Goal: Task Accomplishment & Management: Use online tool/utility

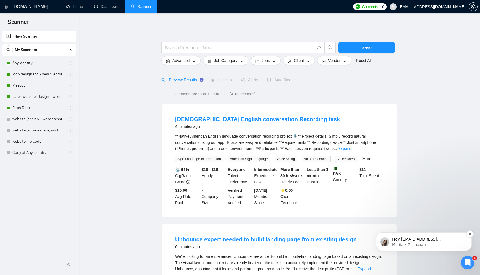
click at [432, 245] on p "Mariia • 7 ч назад" at bounding box center [428, 245] width 72 height 5
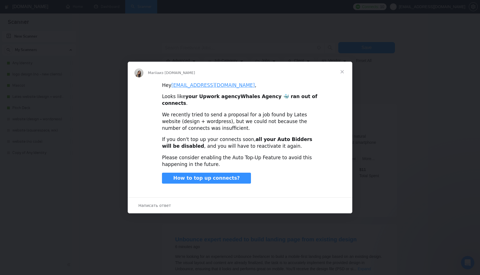
click at [346, 72] on span "Закрыть" at bounding box center [342, 72] width 20 height 20
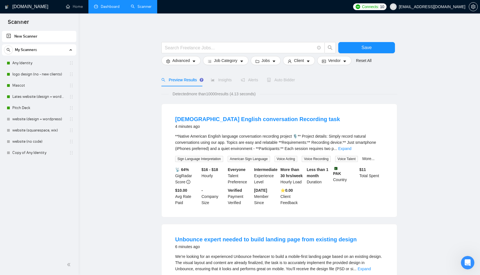
click at [103, 5] on link "Dashboard" at bounding box center [107, 6] width 26 height 5
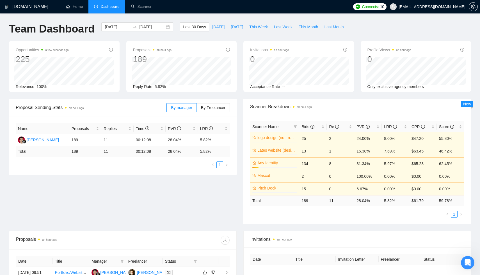
click at [109, 6] on span "Dashboard" at bounding box center [110, 6] width 19 height 5
click at [28, 6] on h1 "[DOMAIN_NAME]" at bounding box center [30, 6] width 36 height 13
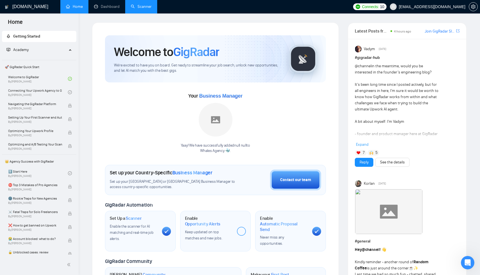
click at [140, 4] on link "Scanner" at bounding box center [141, 6] width 21 height 5
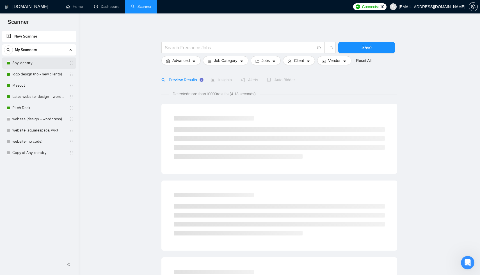
click at [39, 61] on link "Any Identity" at bounding box center [38, 63] width 53 height 11
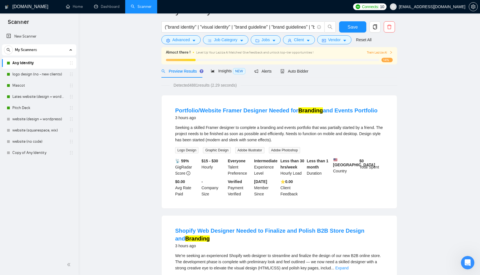
scroll to position [20, 0]
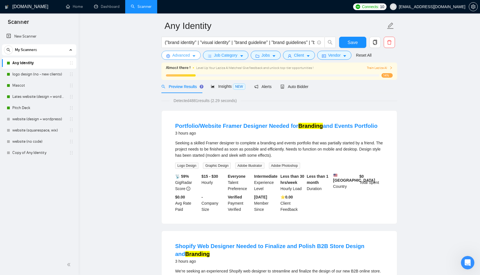
click at [178, 58] on span "Advanced" at bounding box center [180, 55] width 17 height 6
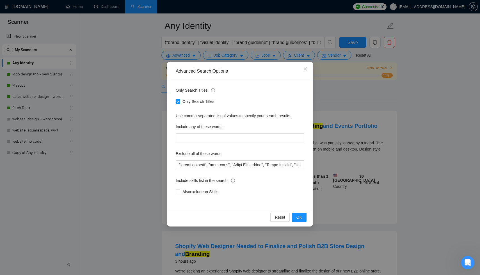
click at [123, 136] on div "Advanced Search Options Only Search Titles: Only Search Titles Use comma-separa…" at bounding box center [240, 137] width 480 height 275
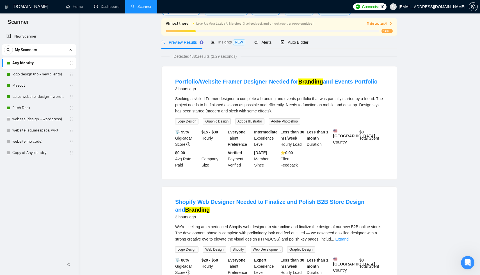
scroll to position [0, 0]
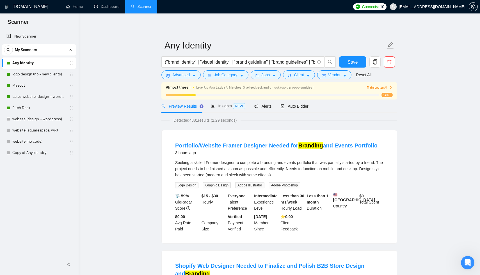
click at [183, 70] on div "("brand identity" | "visual identity" | "brand guideline" | "brand guidelines" …" at bounding box center [248, 63] width 177 height 14
click at [181, 71] on button "Advanced" at bounding box center [180, 74] width 39 height 9
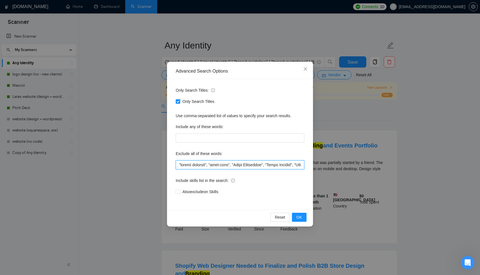
click at [178, 165] on input "text" at bounding box center [240, 165] width 129 height 9
click at [214, 165] on input "text" at bounding box center [240, 165] width 129 height 9
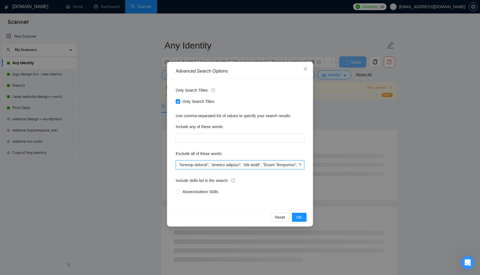
drag, startPoint x: 179, startPoint y: 166, endPoint x: 213, endPoint y: 167, distance: 34.0
click at [213, 167] on input "text" at bounding box center [240, 165] width 129 height 9
click at [180, 165] on input "text" at bounding box center [240, 165] width 129 height 9
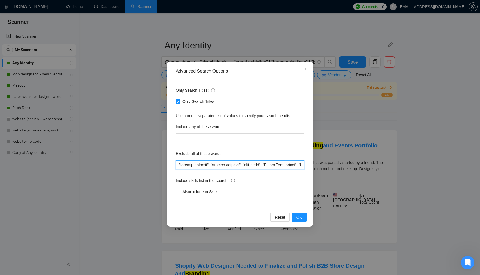
click at [179, 165] on input "text" at bounding box center [240, 165] width 129 height 9
paste input ""shopify designer""
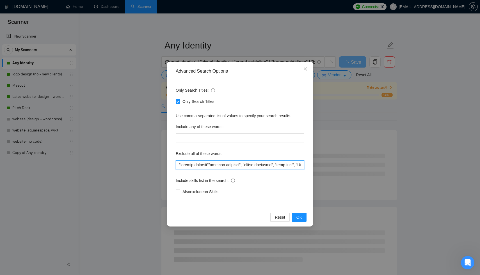
click at [195, 164] on input "text" at bounding box center [240, 165] width 129 height 9
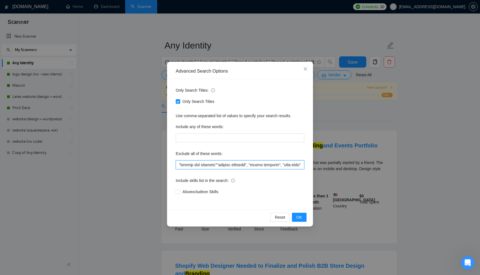
click at [222, 165] on input "text" at bounding box center [240, 165] width 129 height 9
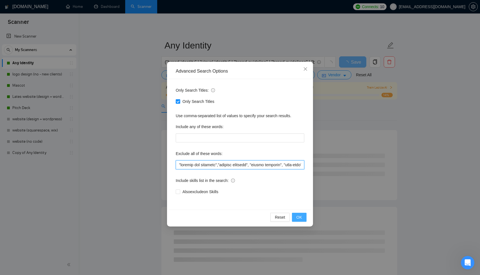
type input ""shopify web designer","shopify designer", "banner designer", "full-time", "Bra…"
click at [295, 216] on button "OK" at bounding box center [299, 217] width 15 height 9
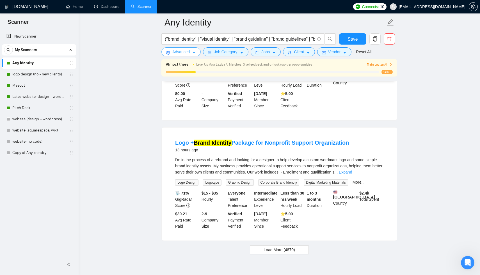
scroll to position [1153, 0]
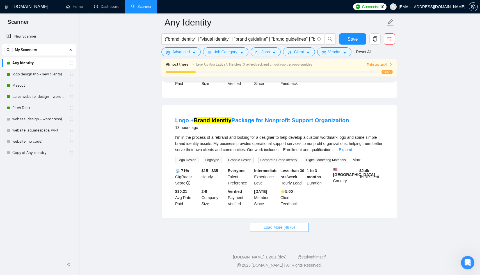
click at [268, 225] on span "Load More (4870)" at bounding box center [279, 228] width 31 height 6
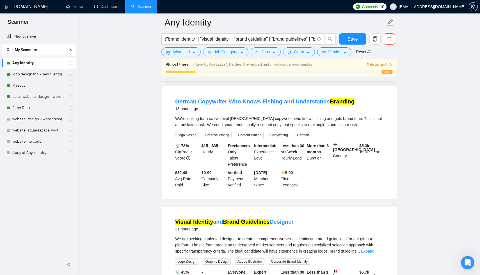
scroll to position [1263, 0]
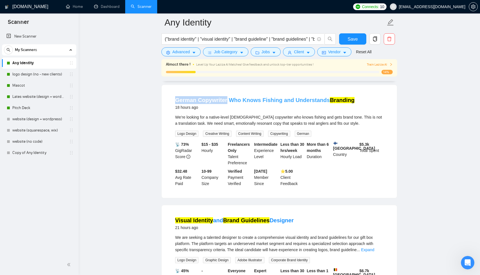
drag, startPoint x: 173, startPoint y: 131, endPoint x: 225, endPoint y: 132, distance: 52.2
click at [225, 132] on li "German Copywriter Who Knows Fishing and Understands Branding 18 hours ago We’re…" at bounding box center [279, 142] width 222 height 100
copy link "German Copywriter"
click at [183, 53] on span "Advanced" at bounding box center [180, 52] width 17 height 6
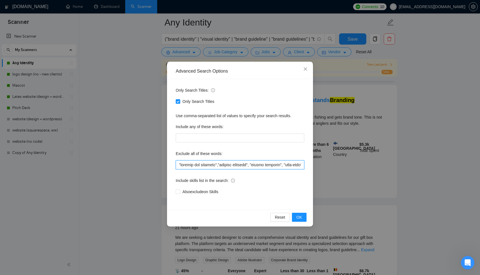
click at [179, 163] on input "text" at bounding box center [240, 165] width 129 height 9
paste input "German Copywriter"
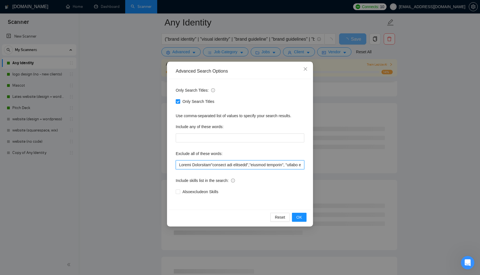
click at [196, 165] on input "text" at bounding box center [240, 165] width 129 height 9
click at [202, 165] on input "text" at bounding box center [240, 165] width 129 height 9
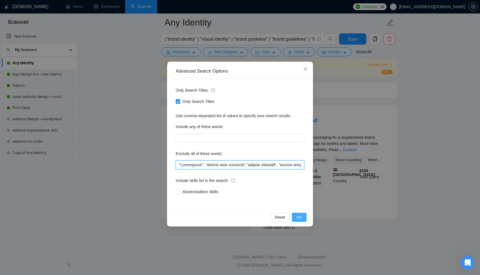
type input ""Copywriter", "shopify web designer","shopify designer", "banner designer", "fu…"
click at [301, 217] on span "OK" at bounding box center [300, 218] width 6 height 6
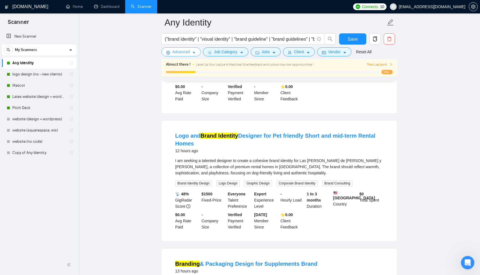
scroll to position [911, 0]
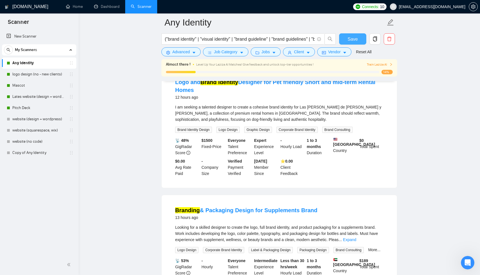
click at [354, 43] on button "Save" at bounding box center [352, 38] width 27 height 11
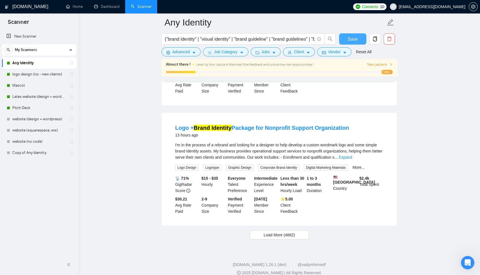
scroll to position [1153, 0]
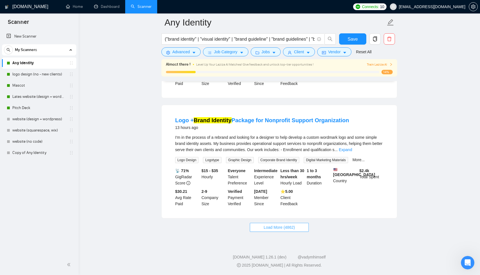
click at [300, 224] on button "Load More (4862)" at bounding box center [279, 227] width 59 height 9
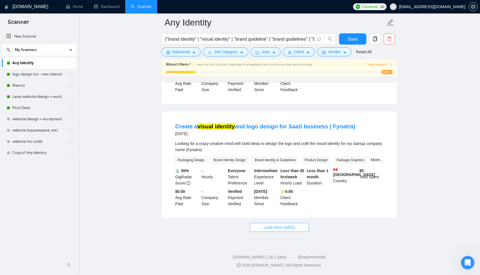
scroll to position [2370, 0]
click at [288, 227] on span "Load More (4852)" at bounding box center [279, 228] width 31 height 6
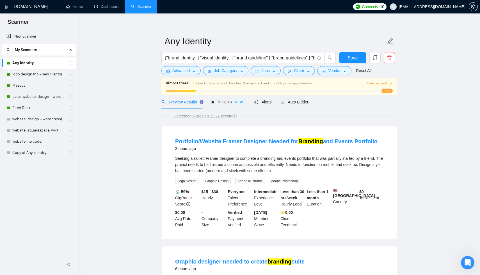
scroll to position [4, 0]
drag, startPoint x: 222, startPoint y: 137, endPoint x: 250, endPoint y: 139, distance: 28.4
click at [250, 139] on li "Portfolio/Website Framer Designer Needed for Branding and Events Portfolio 3 ho…" at bounding box center [279, 183] width 222 height 100
click at [206, 141] on link "Portfolio/Website Framer Designer Needed for Branding and Events Portfolio" at bounding box center [276, 142] width 202 height 6
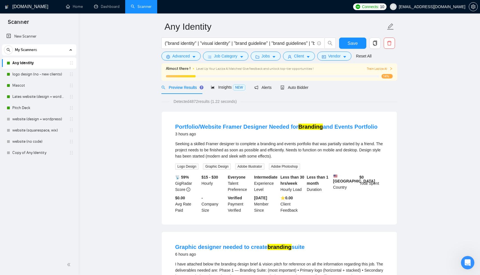
scroll to position [31, 0]
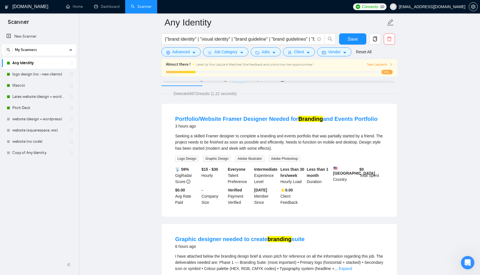
click at [356, 204] on div "📡 59% GigRadar Score $15 - $30 Hourly Everyone Talent Preference Intermediate E…" at bounding box center [279, 186] width 211 height 39
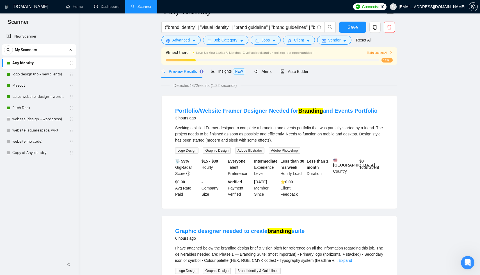
scroll to position [0, 0]
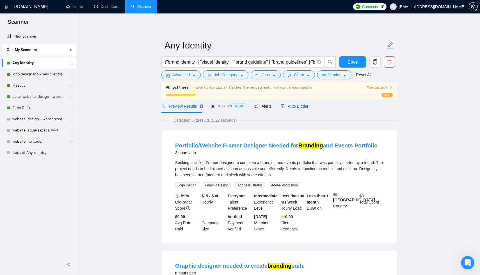
click at [301, 104] on span "Auto Bidder" at bounding box center [295, 106] width 28 height 4
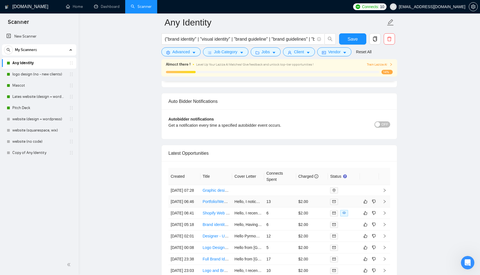
scroll to position [1354, 0]
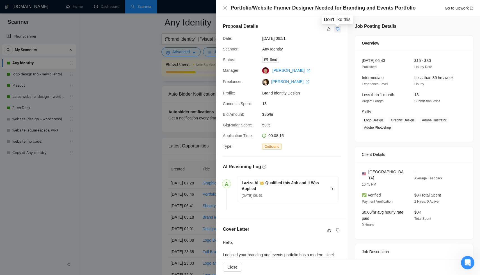
click at [338, 30] on icon "dislike" at bounding box center [338, 30] width 4 height 4
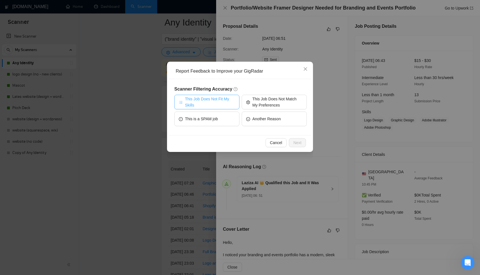
click at [214, 104] on span "This Job Does Not Fit My Skills" at bounding box center [210, 102] width 50 height 12
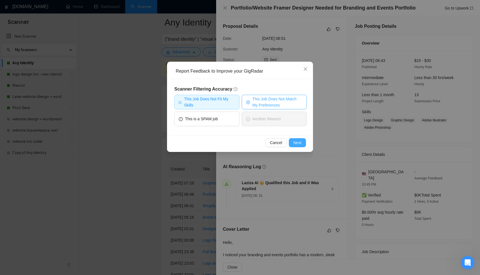
drag, startPoint x: 300, startPoint y: 146, endPoint x: 288, endPoint y: 105, distance: 42.5
click at [288, 105] on div "Report Feedback to Improve your GigRadar Scanner Filtering Accuracy This Job Do…" at bounding box center [240, 107] width 146 height 90
click at [288, 105] on span "This Job Does Not Match My Preferences" at bounding box center [277, 102] width 50 height 12
click at [304, 142] on button "Next" at bounding box center [297, 142] width 17 height 9
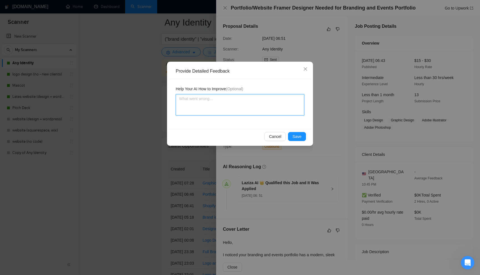
click at [275, 113] on textarea at bounding box center [240, 104] width 129 height 21
type textarea "F"
type textarea "Fr"
type textarea "Fra"
type textarea "Fram"
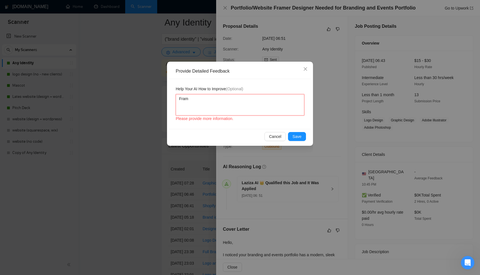
type textarea "Frame"
type textarea "Framer"
type textarea "Framer d"
type textarea "Framer de"
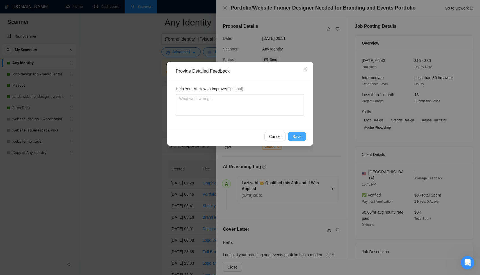
click at [299, 138] on span "Save" at bounding box center [297, 137] width 9 height 6
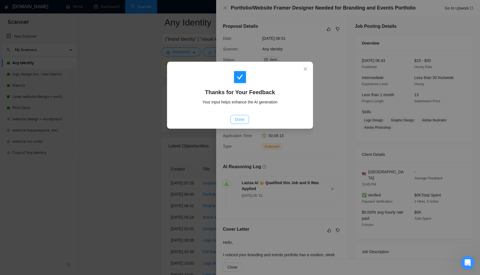
click at [242, 115] on button "Done" at bounding box center [240, 119] width 18 height 9
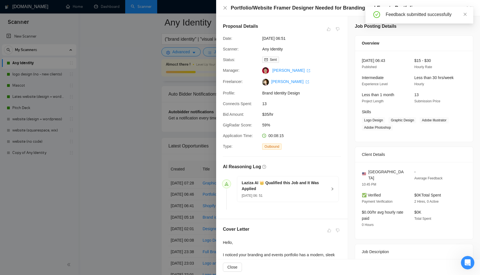
click at [171, 154] on div at bounding box center [240, 137] width 480 height 275
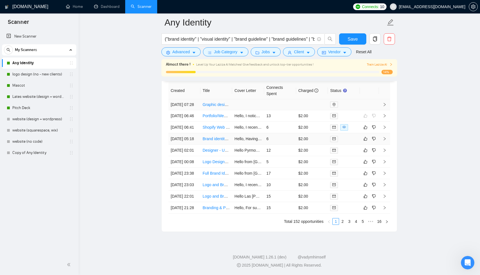
scroll to position [1420, 0]
